Goal: Navigation & Orientation: Find specific page/section

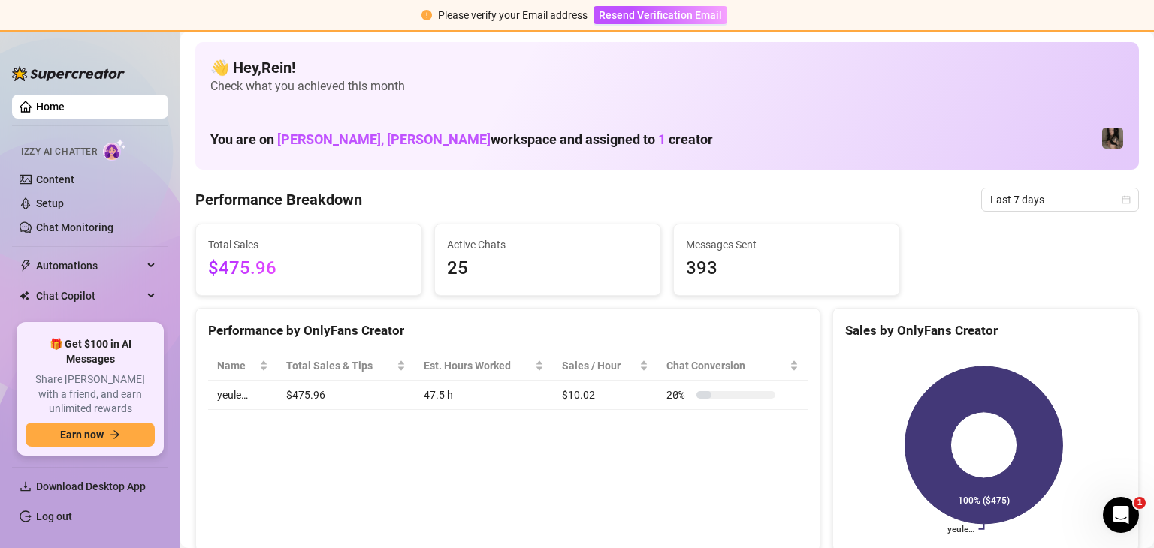
click at [65, 108] on link "Home" at bounding box center [50, 107] width 29 height 12
